Goal: Task Accomplishment & Management: Manage account settings

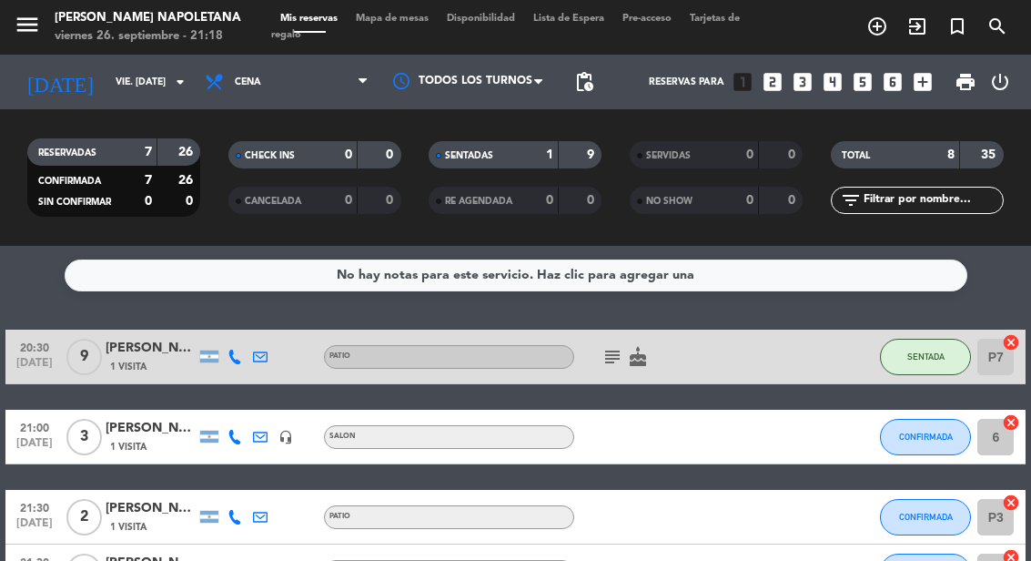
select select "es"
select select "dinner"
click at [875, 32] on icon "add_circle_outline" at bounding box center [877, 26] width 22 height 22
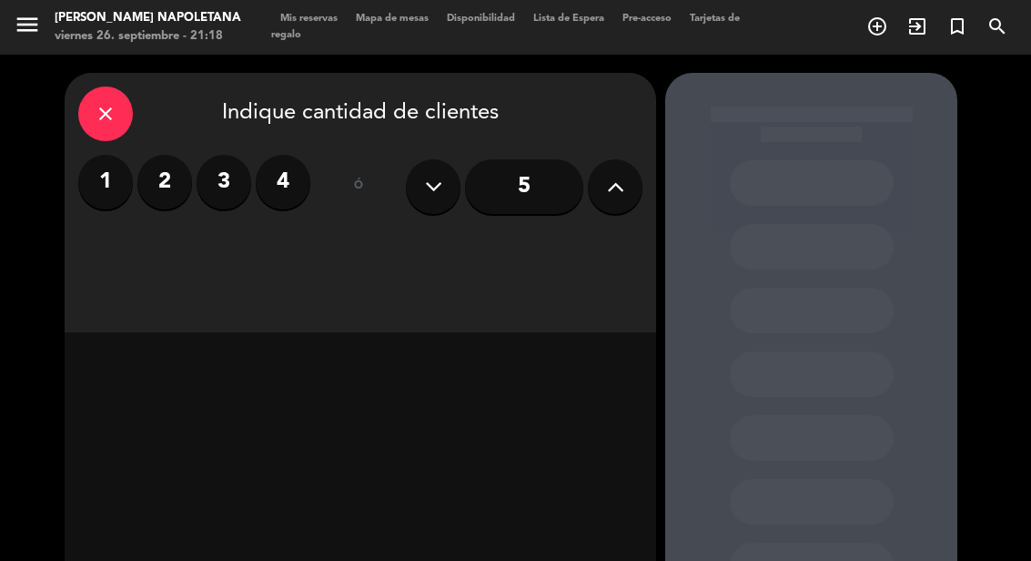
click at [165, 183] on label "2" at bounding box center [164, 182] width 55 height 55
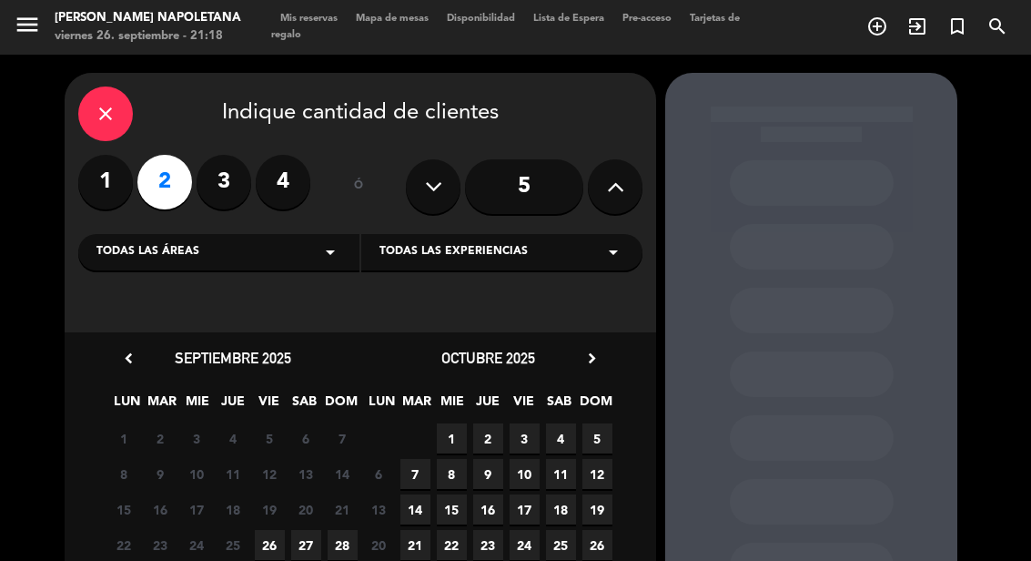
click at [274, 242] on div "Todas las áreas arrow_drop_down" at bounding box center [218, 252] width 281 height 36
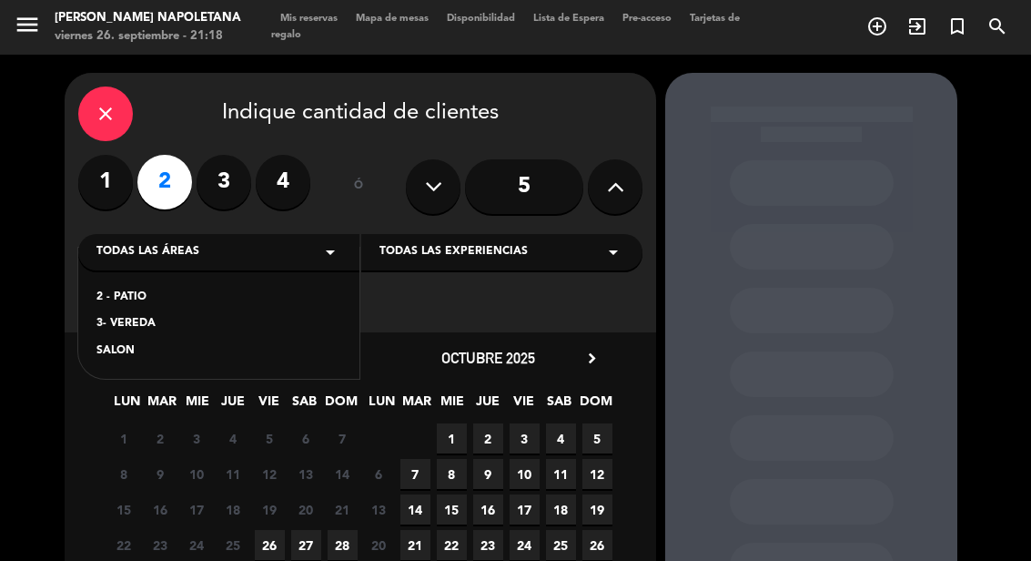
click at [147, 351] on div "SALON" at bounding box center [218, 351] width 245 height 18
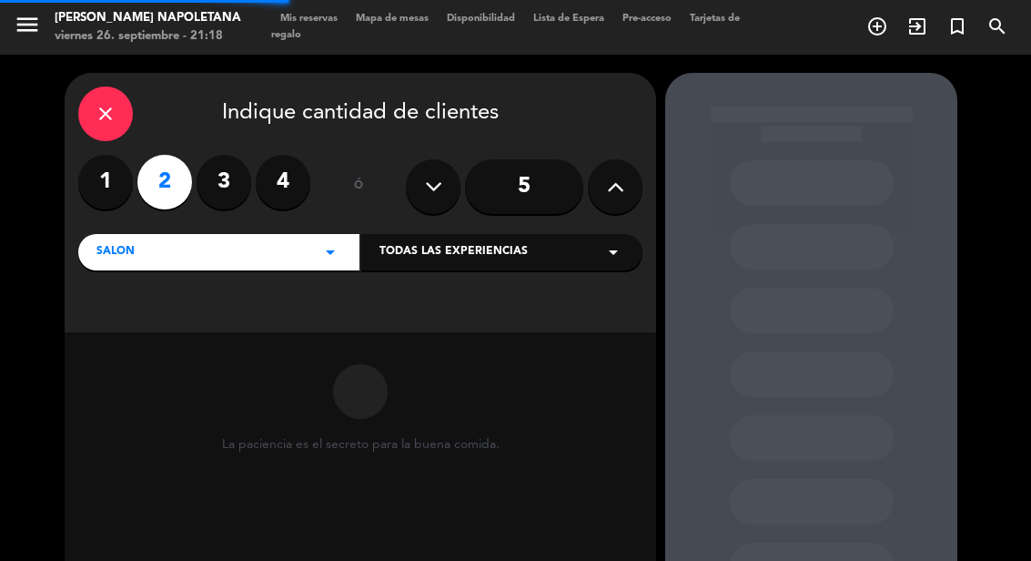
click at [247, 250] on div "SALON arrow_drop_down" at bounding box center [218, 252] width 281 height 36
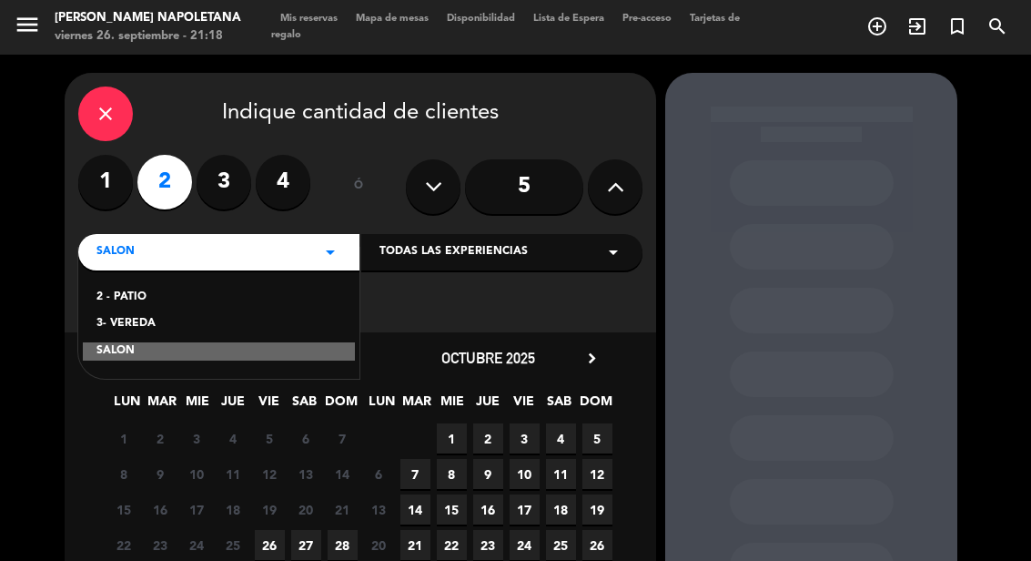
click at [158, 319] on div "3- VEREDA" at bounding box center [218, 324] width 245 height 18
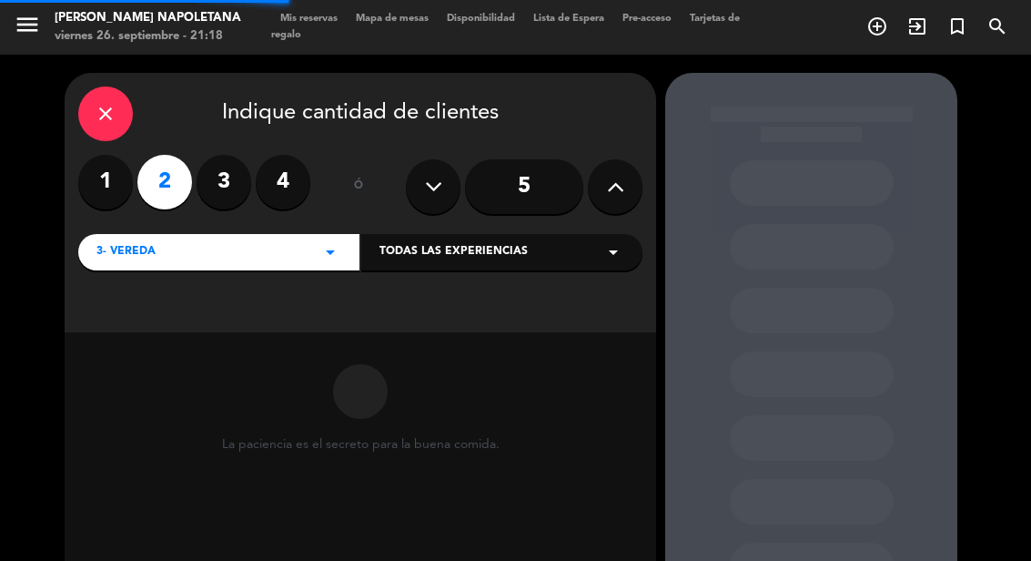
click at [482, 252] on span "Todas las experiencias" at bounding box center [453, 252] width 148 height 18
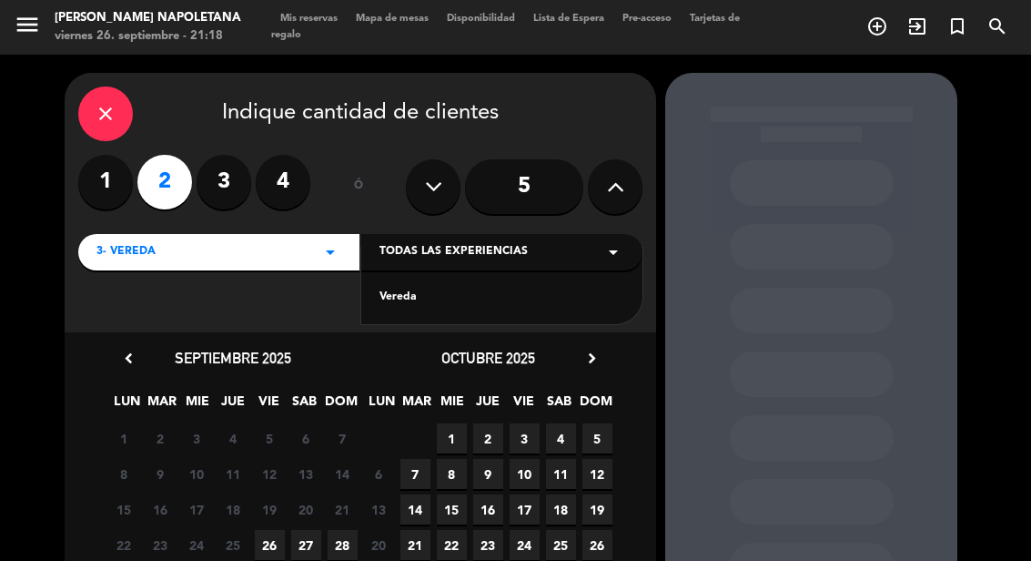
click at [414, 294] on div "Vereda" at bounding box center [501, 297] width 245 height 18
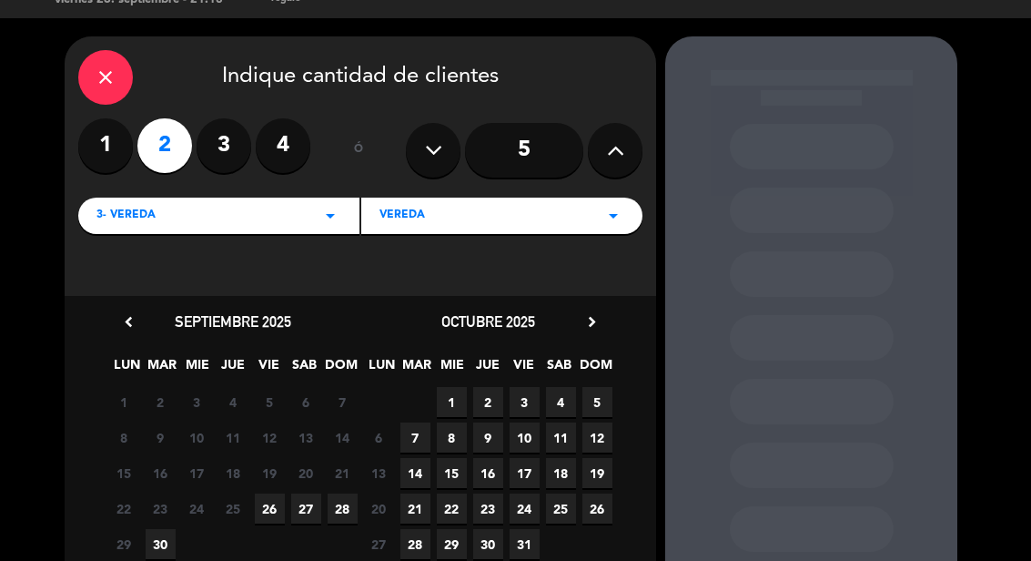
click at [276, 505] on span "26" at bounding box center [270, 508] width 30 height 30
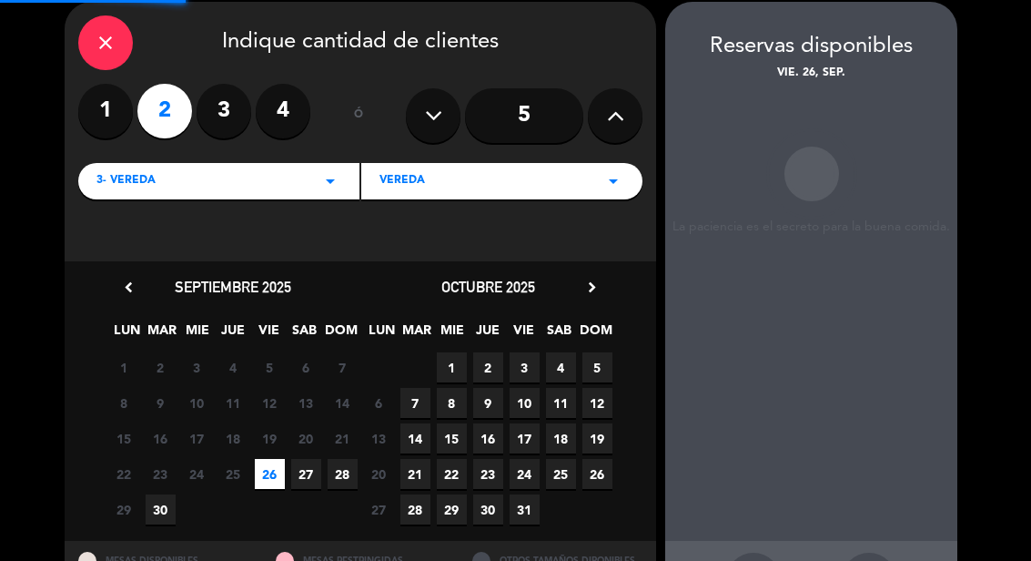
scroll to position [73, 0]
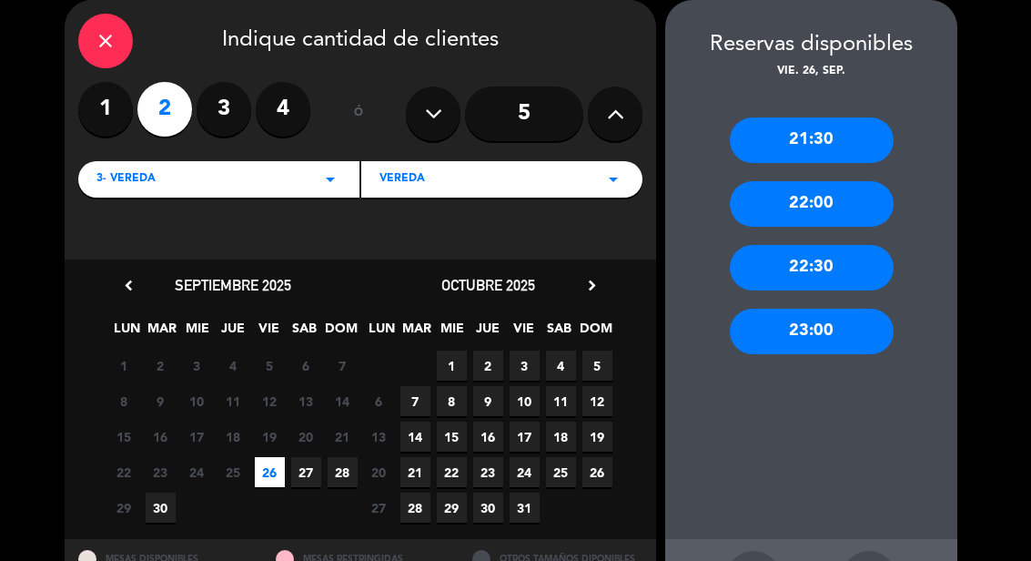
click at [848, 197] on div "22:00" at bounding box center [812, 204] width 164 height 46
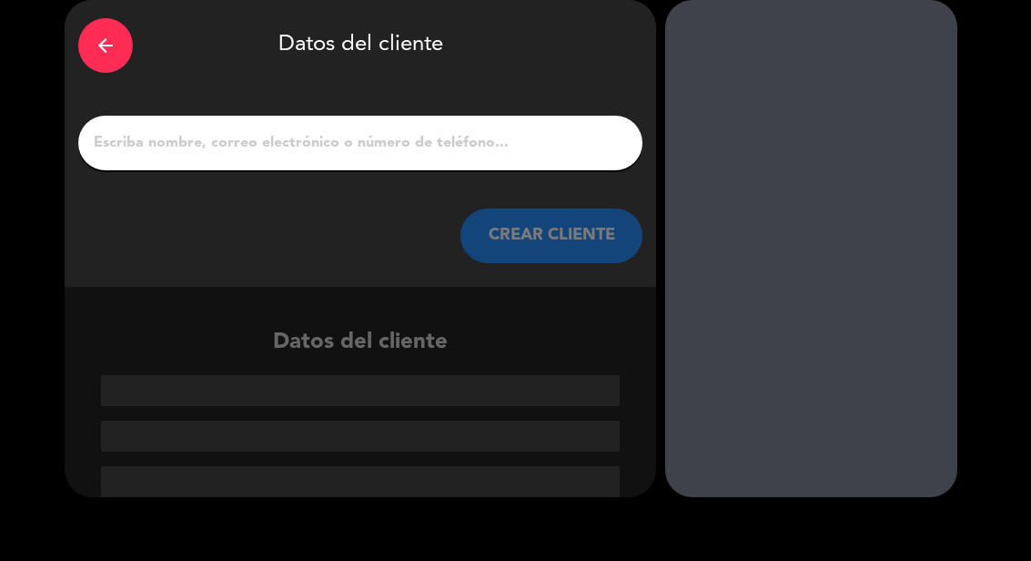
click at [286, 156] on input "1" at bounding box center [360, 142] width 537 height 25
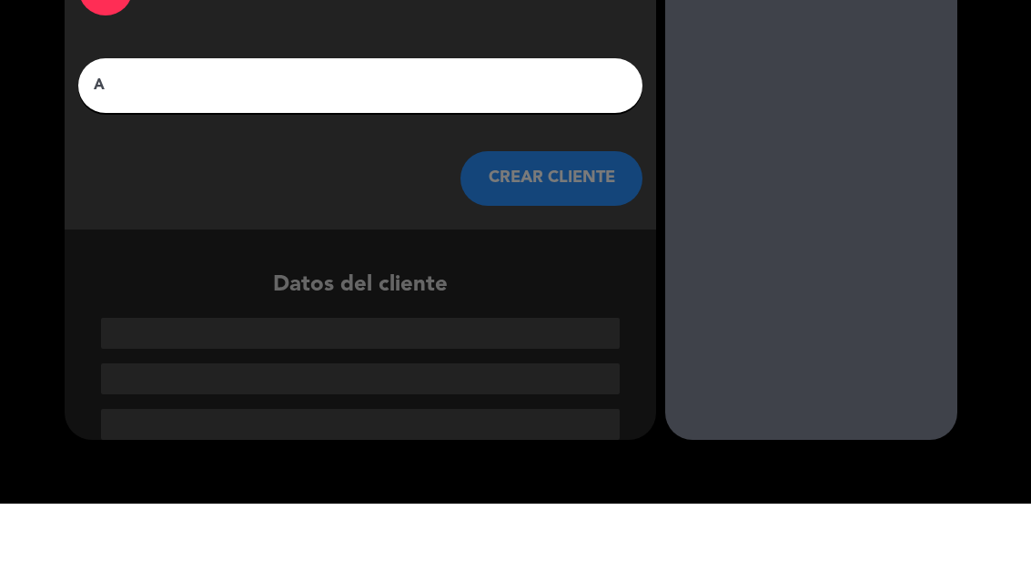
scroll to position [39, 0]
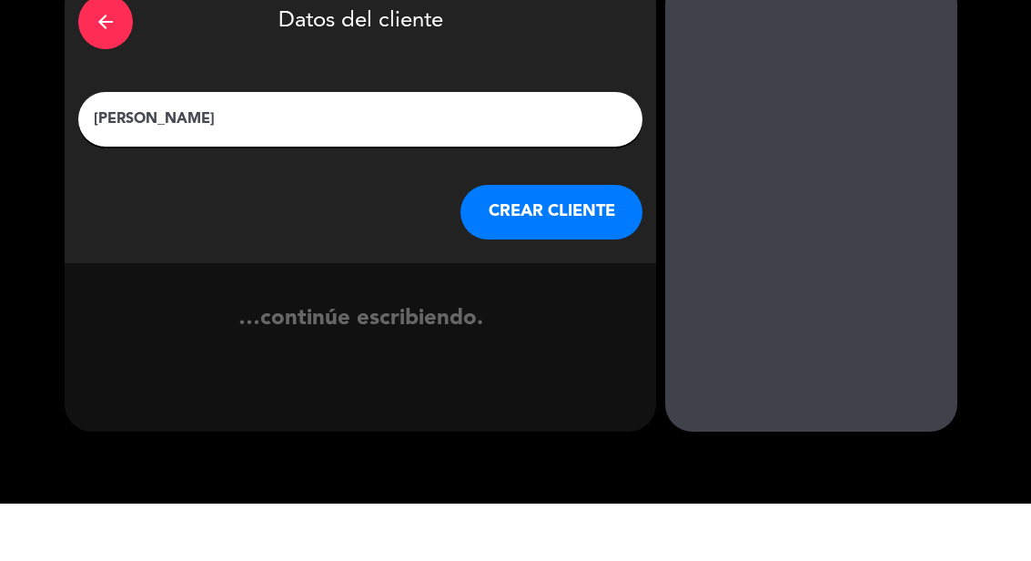
type input "[PERSON_NAME]"
click at [613, 50] on div "arrow_back Datos del cliente" at bounding box center [360, 79] width 564 height 64
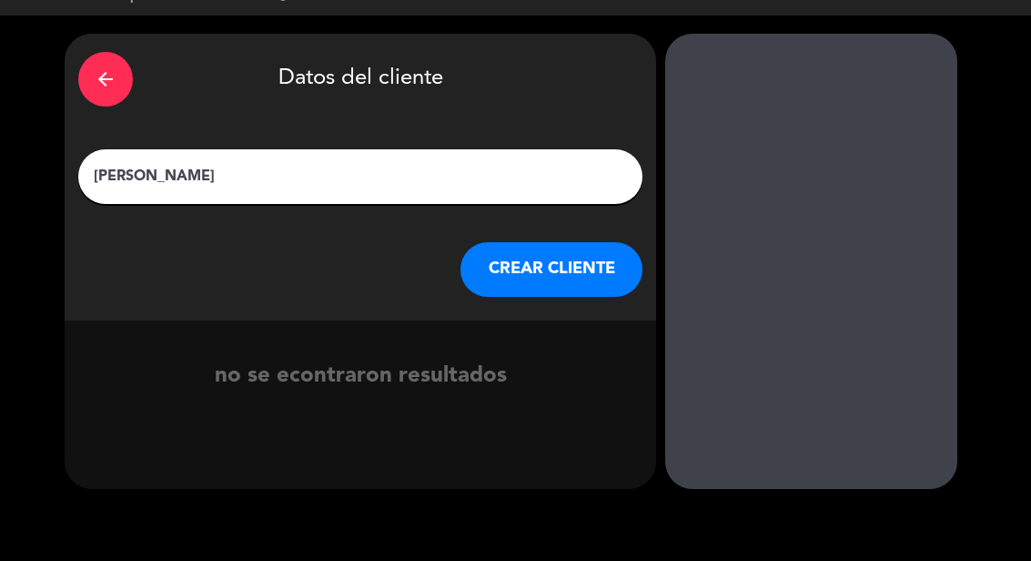
click at [581, 274] on button "CREAR CLIENTE" at bounding box center [551, 269] width 182 height 55
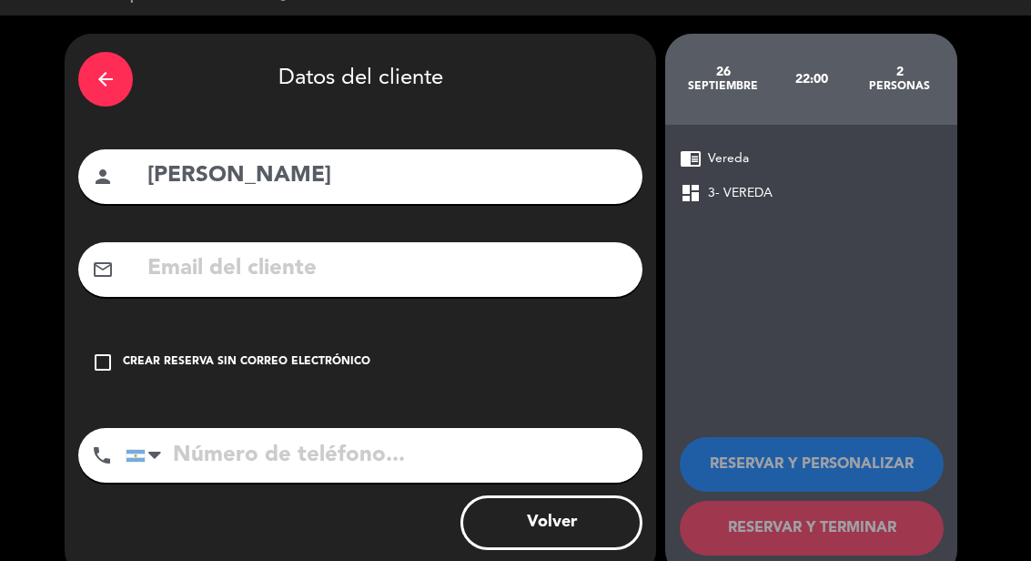
click at [271, 466] on input "tel" at bounding box center [384, 455] width 517 height 55
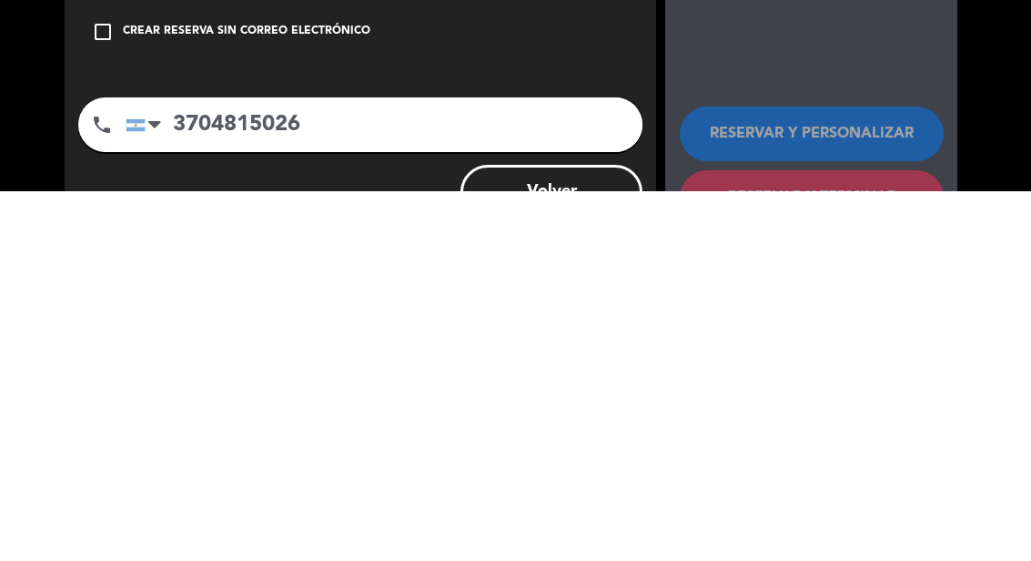
scroll to position [0, 0]
type input "3704815026"
click at [1013, 117] on div "arrow_back Datos del cliente person [PERSON_NAME] mail_outline check_box_outlin…" at bounding box center [515, 404] width 1031 height 698
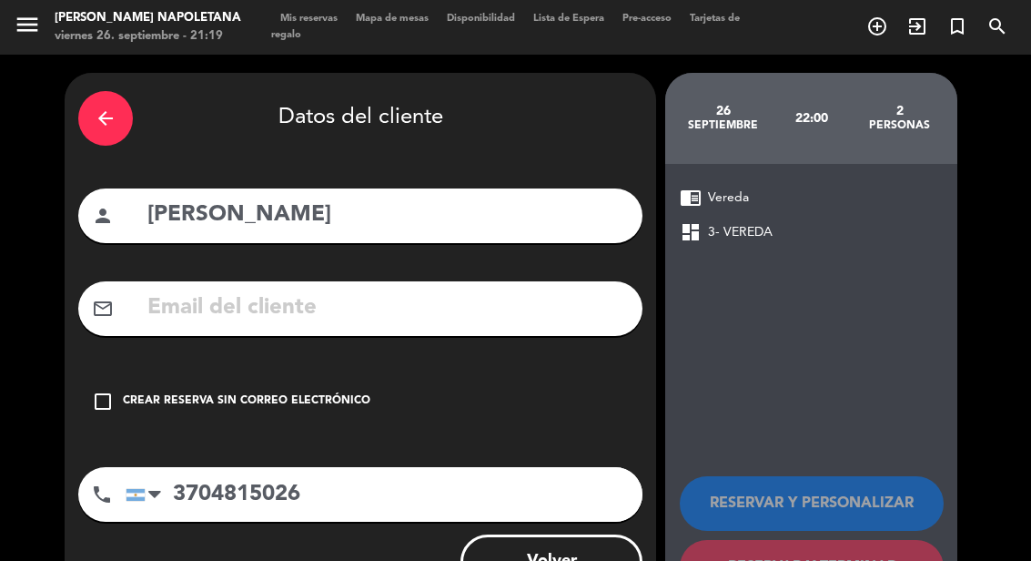
click at [216, 302] on input "text" at bounding box center [387, 307] width 483 height 37
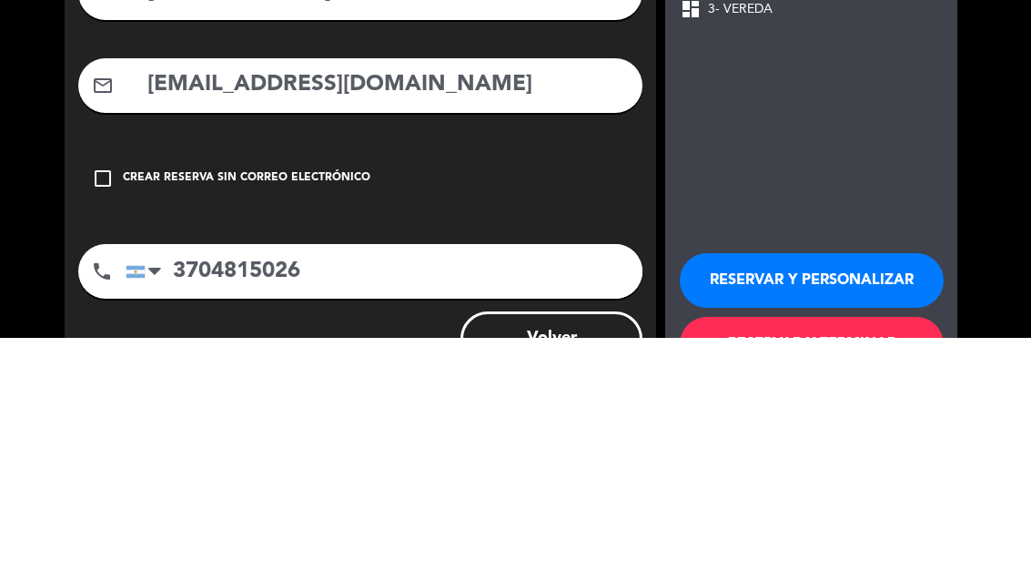
type input "[EMAIL_ADDRESS][DOMAIN_NAME]"
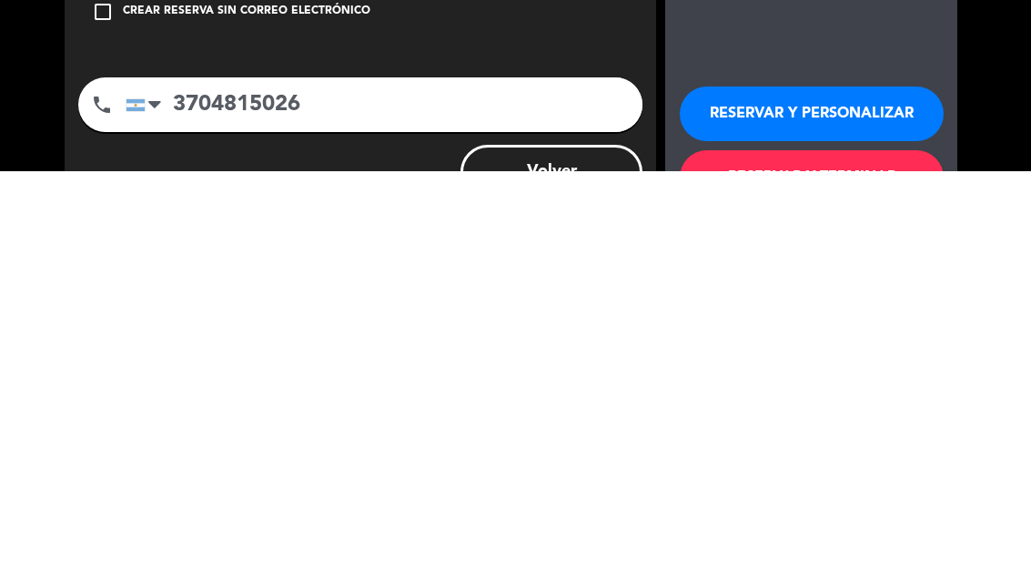
click at [875, 476] on button "RESERVAR Y PERSONALIZAR" at bounding box center [812, 503] width 264 height 55
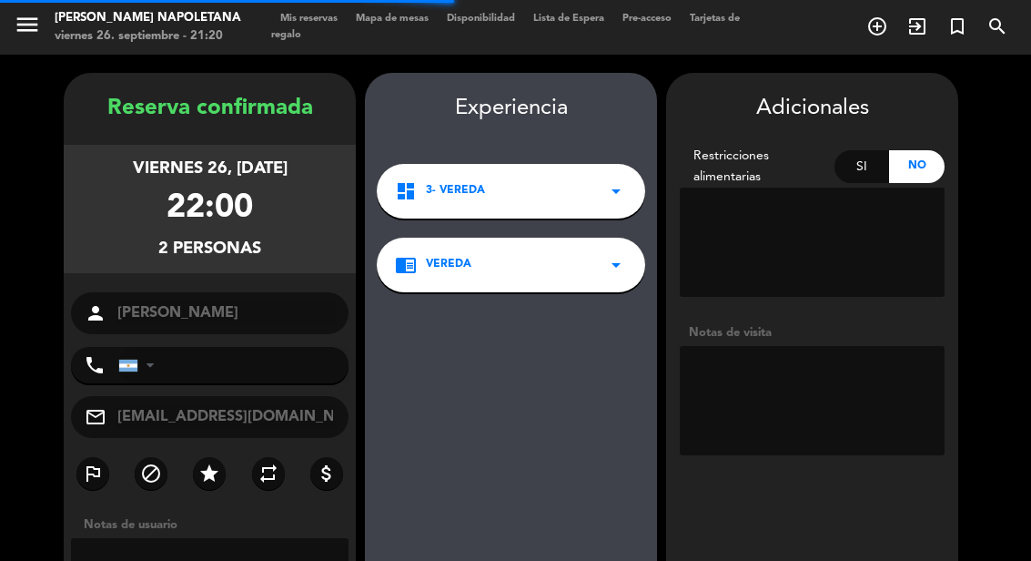
type input "[PHONE_NUMBER]"
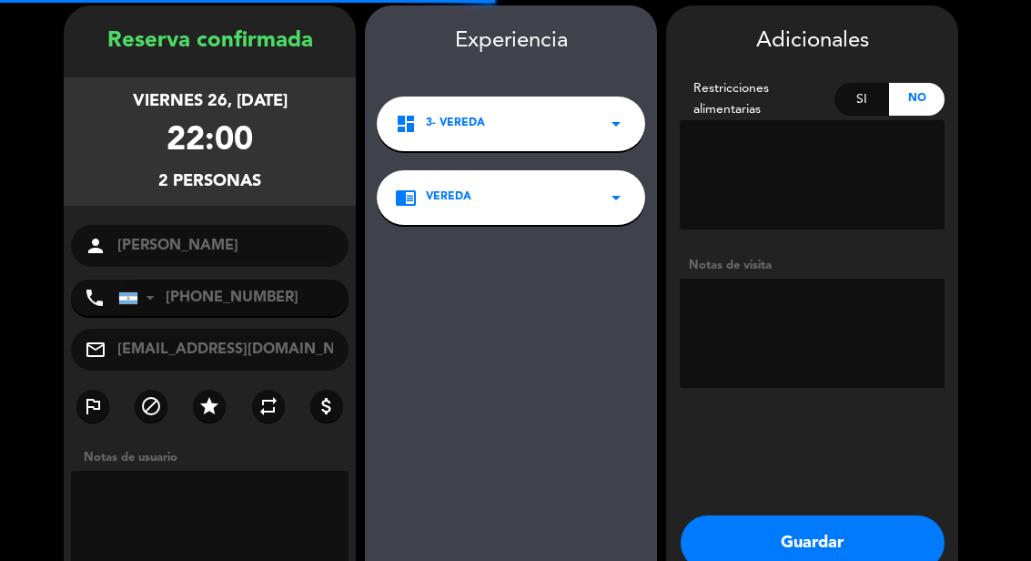
scroll to position [73, 0]
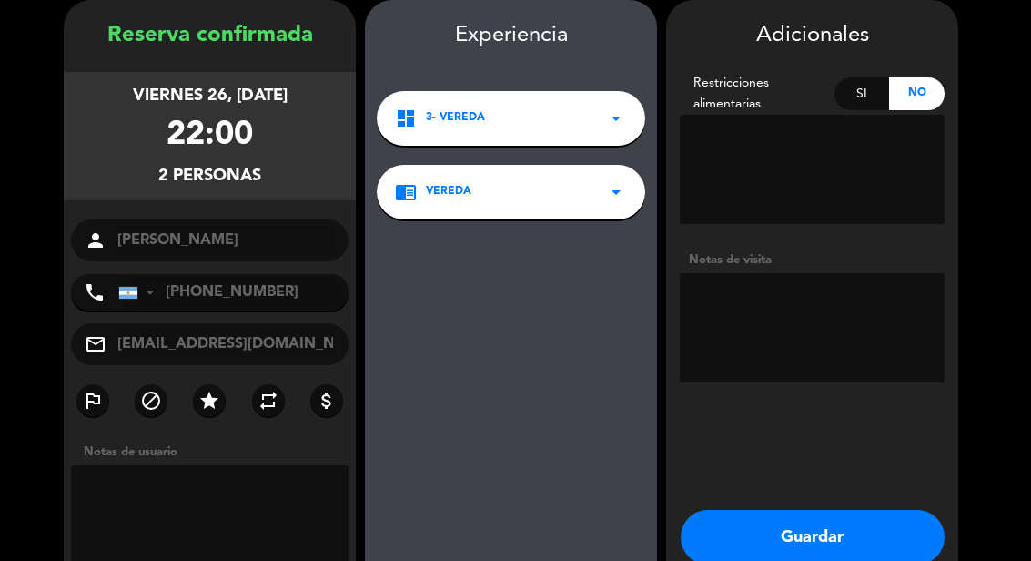
click at [841, 532] on button "Guardar" at bounding box center [813, 537] width 264 height 55
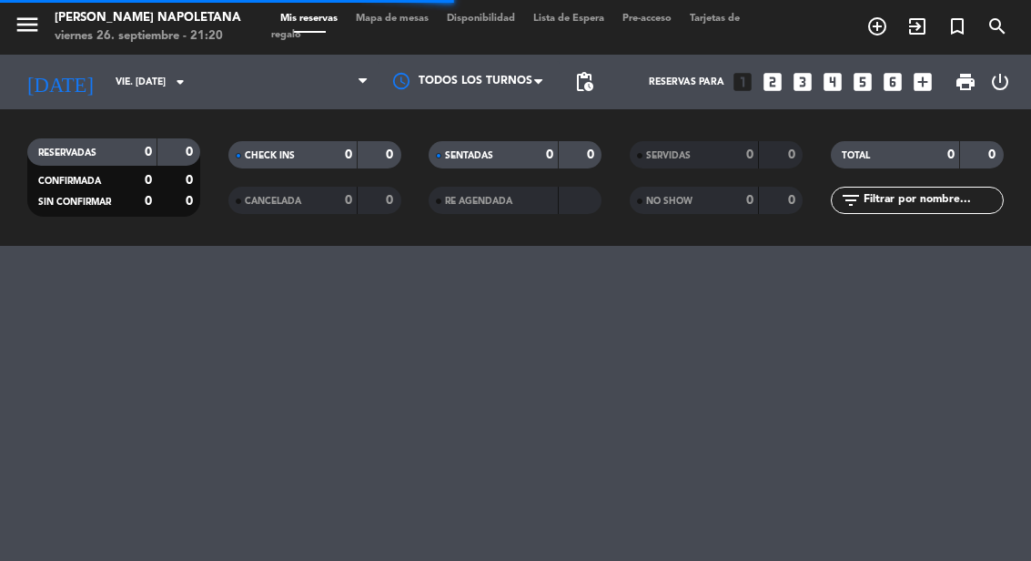
select select "dinner"
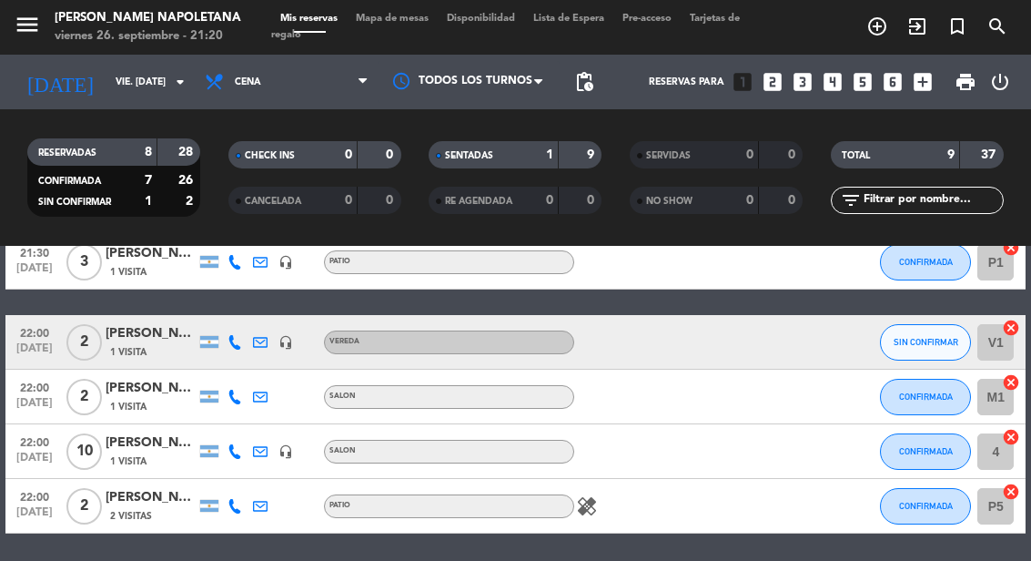
scroll to position [363, 0]
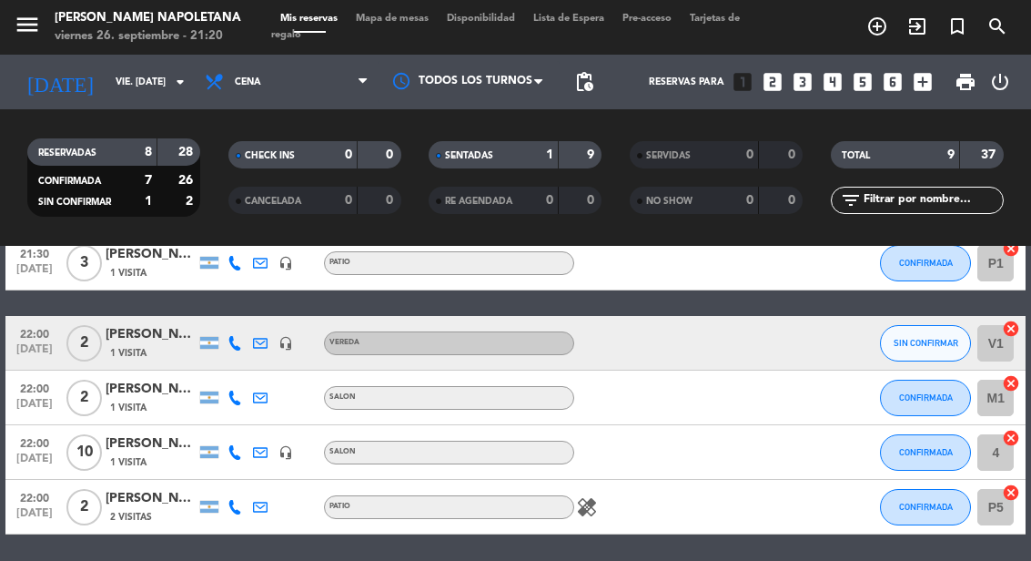
click at [927, 338] on span "SIN CONFIRMAR" at bounding box center [926, 343] width 65 height 10
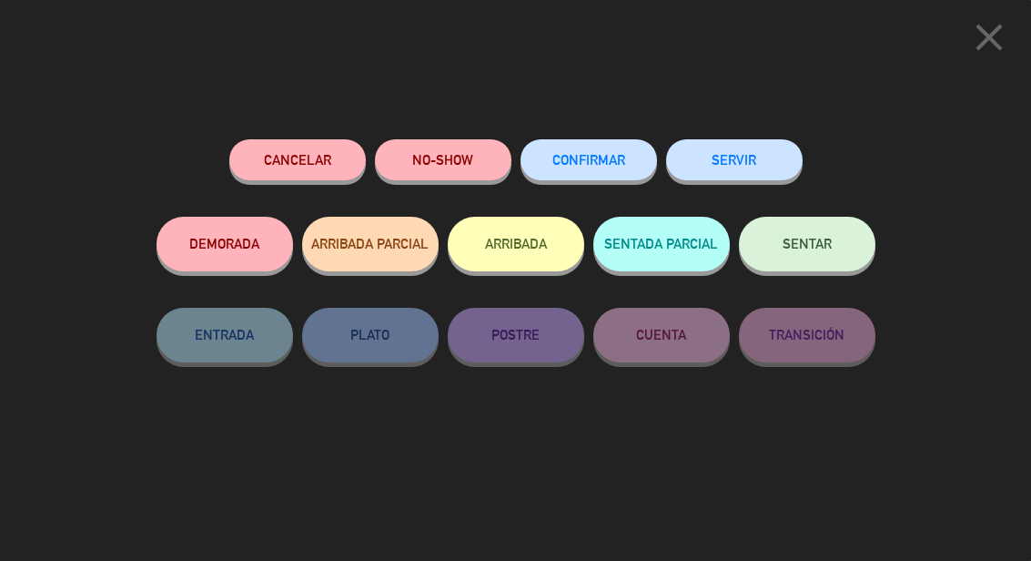
click at [608, 146] on button "CONFIRMAR" at bounding box center [589, 159] width 137 height 41
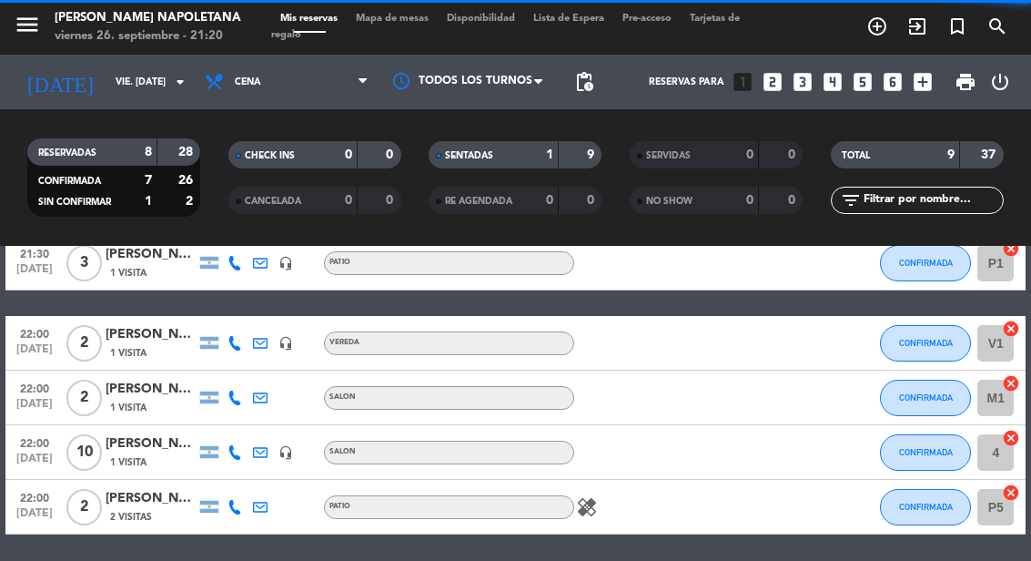
select select "dinner"
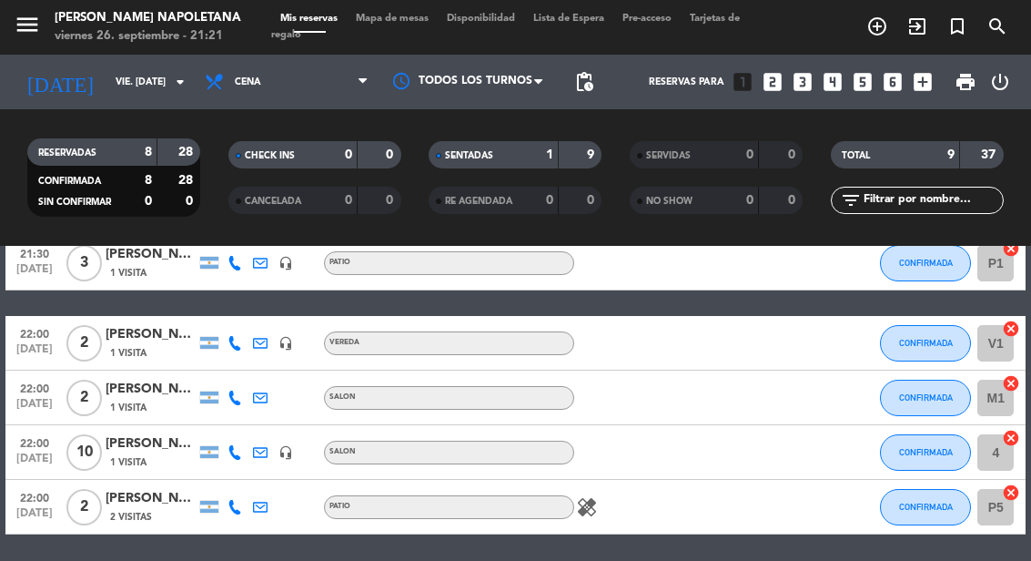
click at [410, 14] on span "Mapa de mesas" at bounding box center [392, 19] width 91 height 10
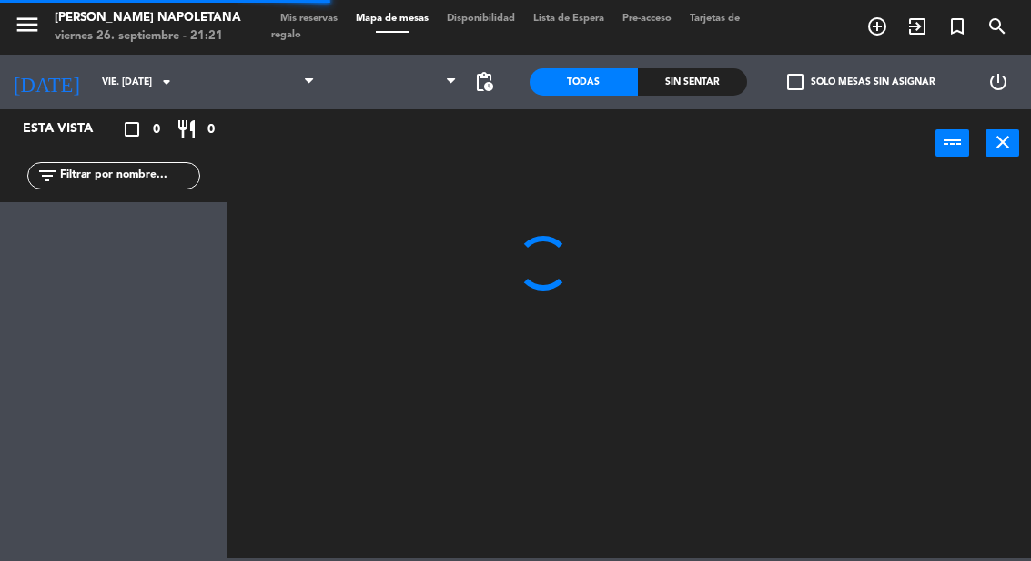
select select "dinner"
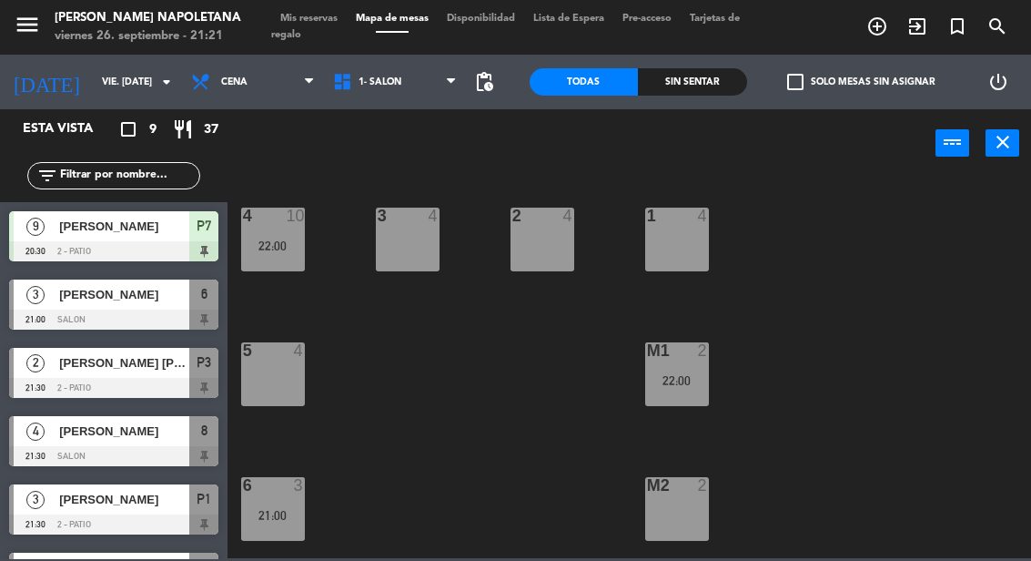
click at [143, 298] on span "[PERSON_NAME]" at bounding box center [124, 294] width 130 height 19
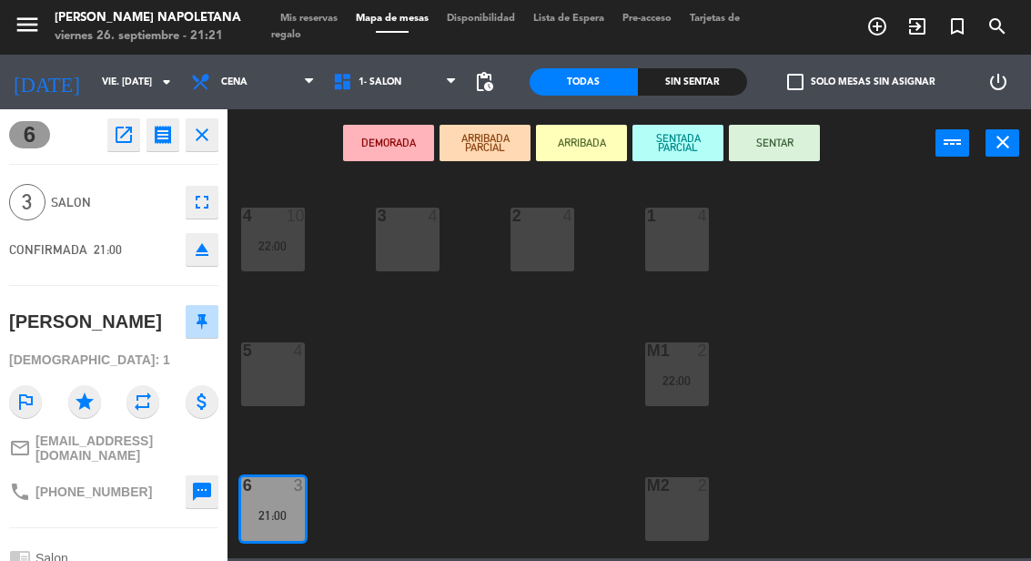
click at [783, 140] on button "SENTAR" at bounding box center [774, 143] width 91 height 36
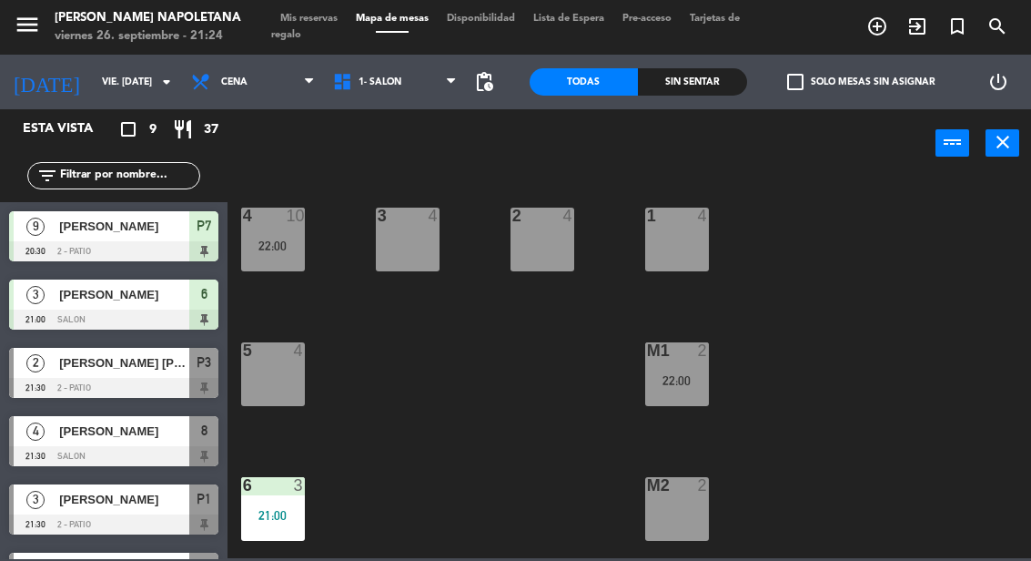
click at [116, 363] on span "[PERSON_NAME] [PERSON_NAME]" at bounding box center [124, 362] width 130 height 19
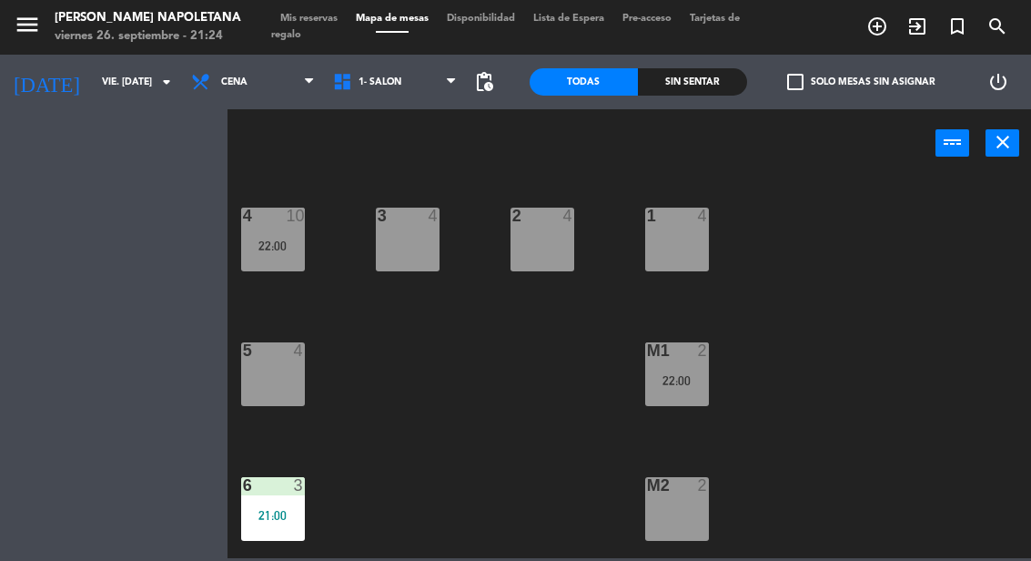
select select
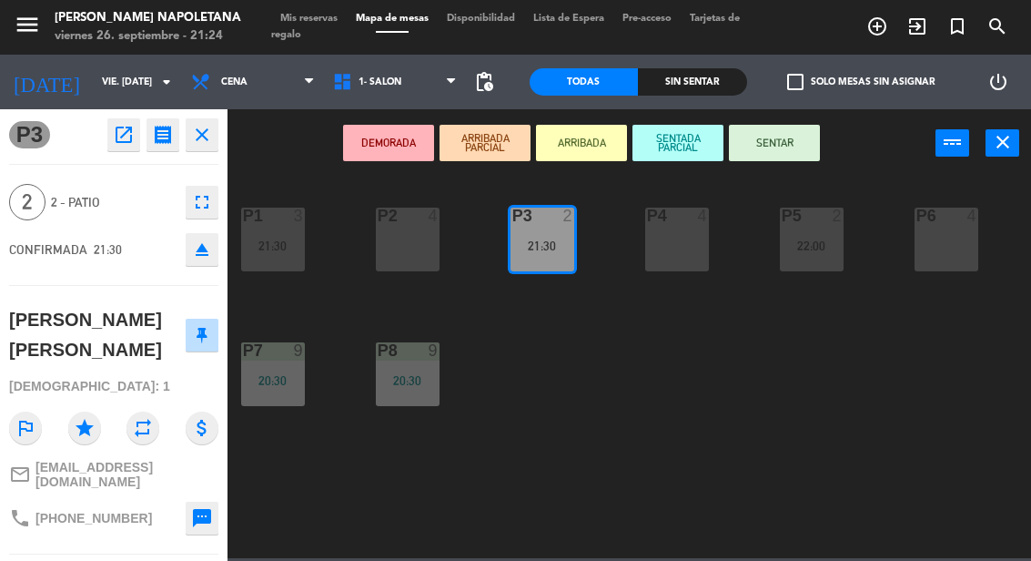
click at [780, 135] on button "SENTAR" at bounding box center [774, 143] width 91 height 36
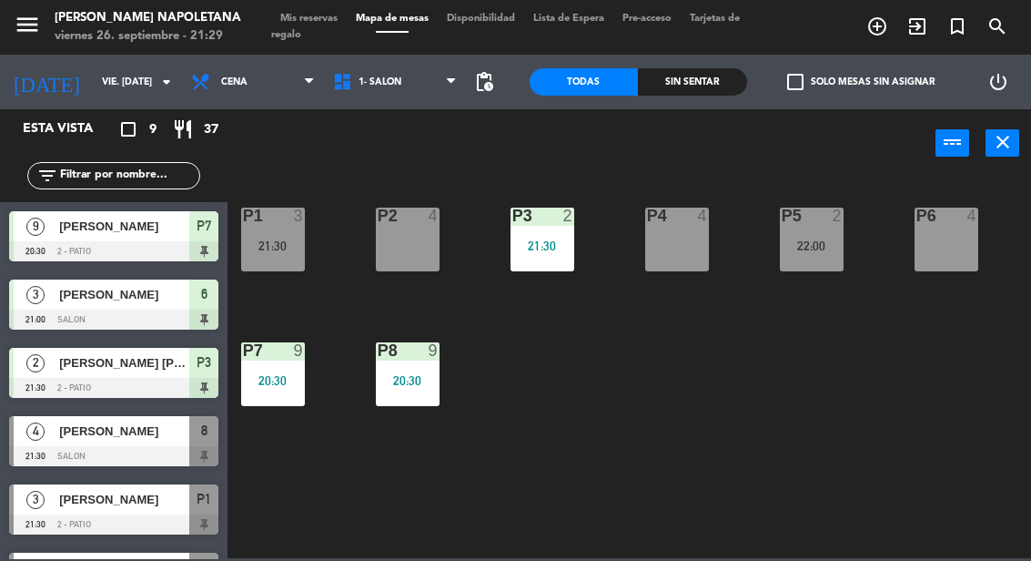
click at [76, 505] on span "[PERSON_NAME]" at bounding box center [124, 499] width 130 height 19
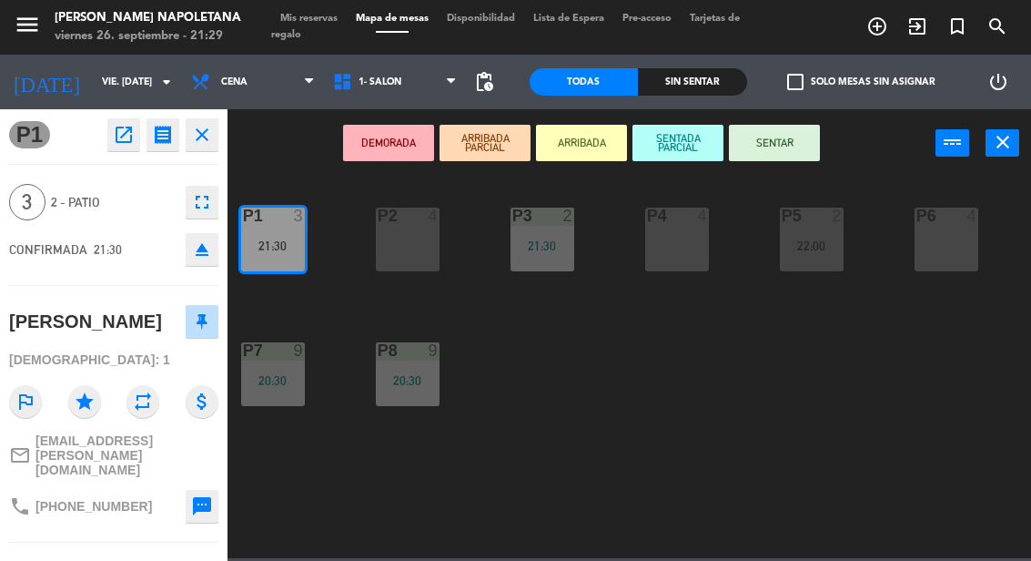
click at [772, 139] on button "SENTAR" at bounding box center [774, 143] width 91 height 36
